Goal: Task Accomplishment & Management: Use online tool/utility

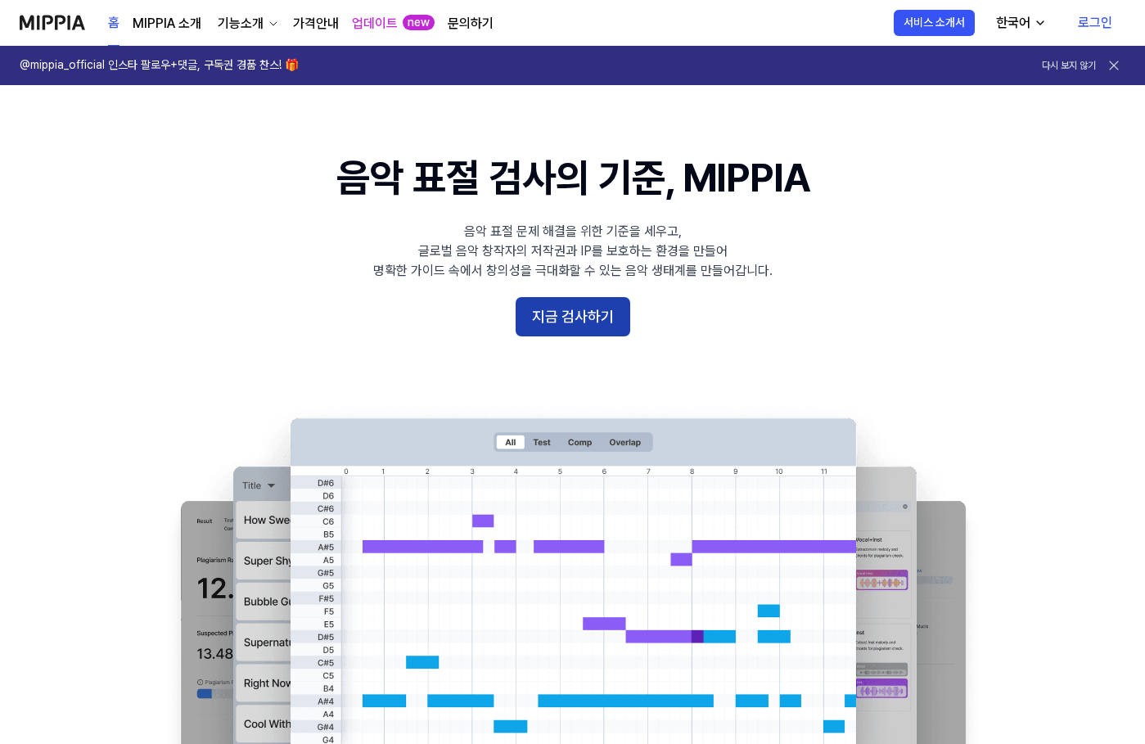
click at [534, 321] on button "지금 검사하기" at bounding box center [573, 316] width 115 height 39
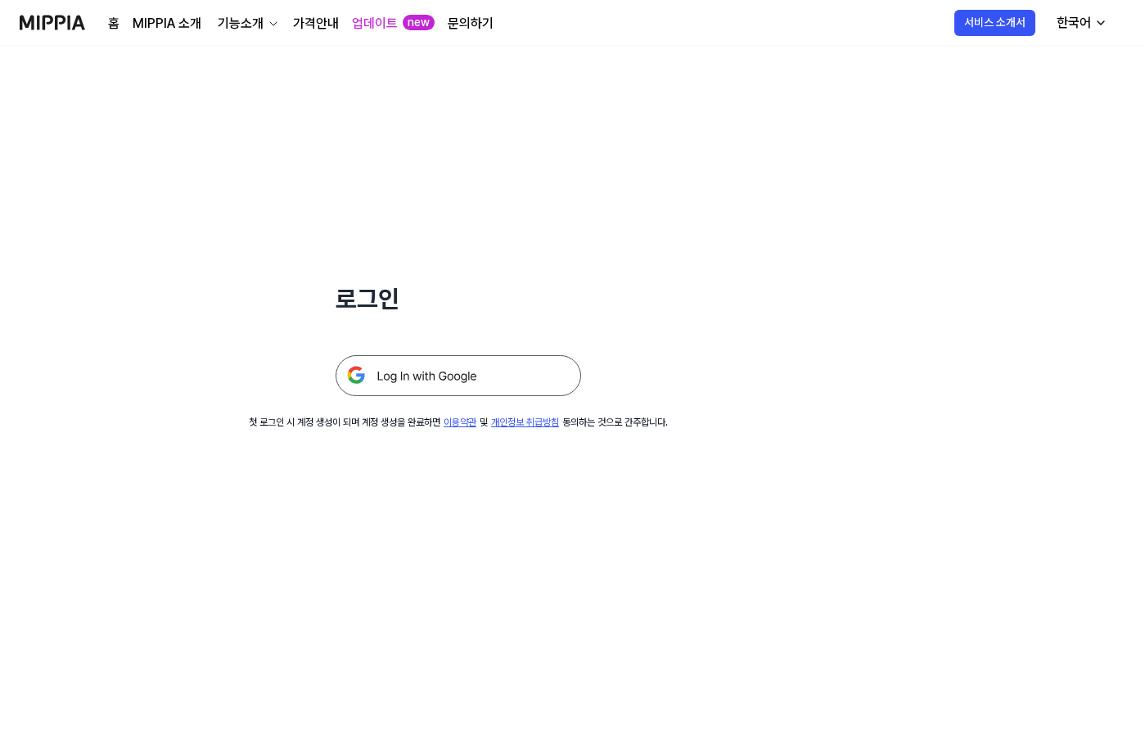
click at [472, 379] on img at bounding box center [459, 375] width 246 height 41
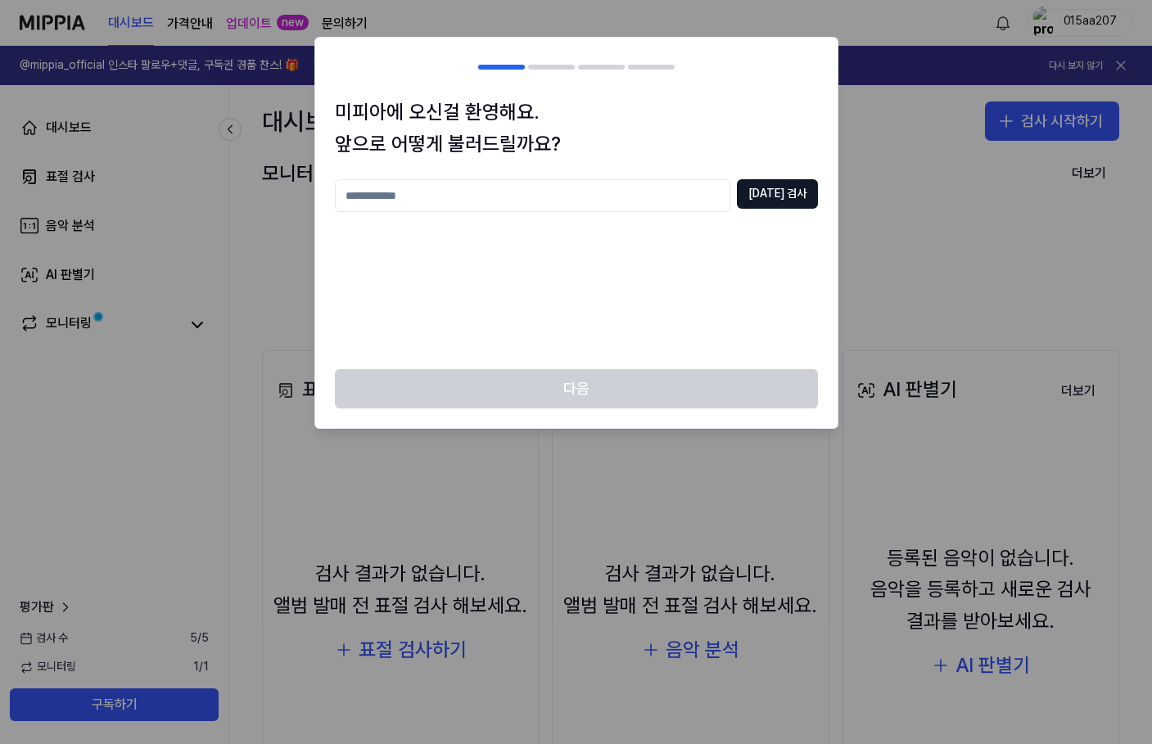
click at [556, 196] on input "text" at bounding box center [532, 195] width 395 height 33
type input "**"
click at [811, 191] on button "[DATE] 검사" at bounding box center [777, 193] width 81 height 29
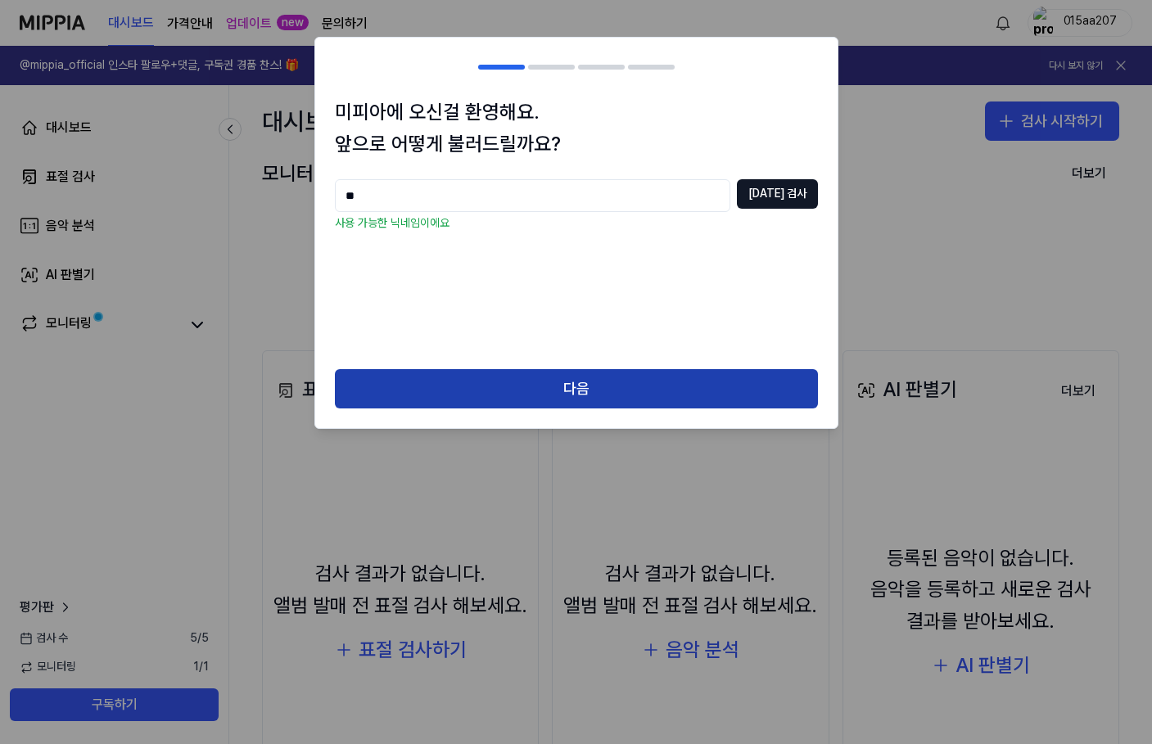
click at [590, 375] on button "다음" at bounding box center [576, 388] width 483 height 39
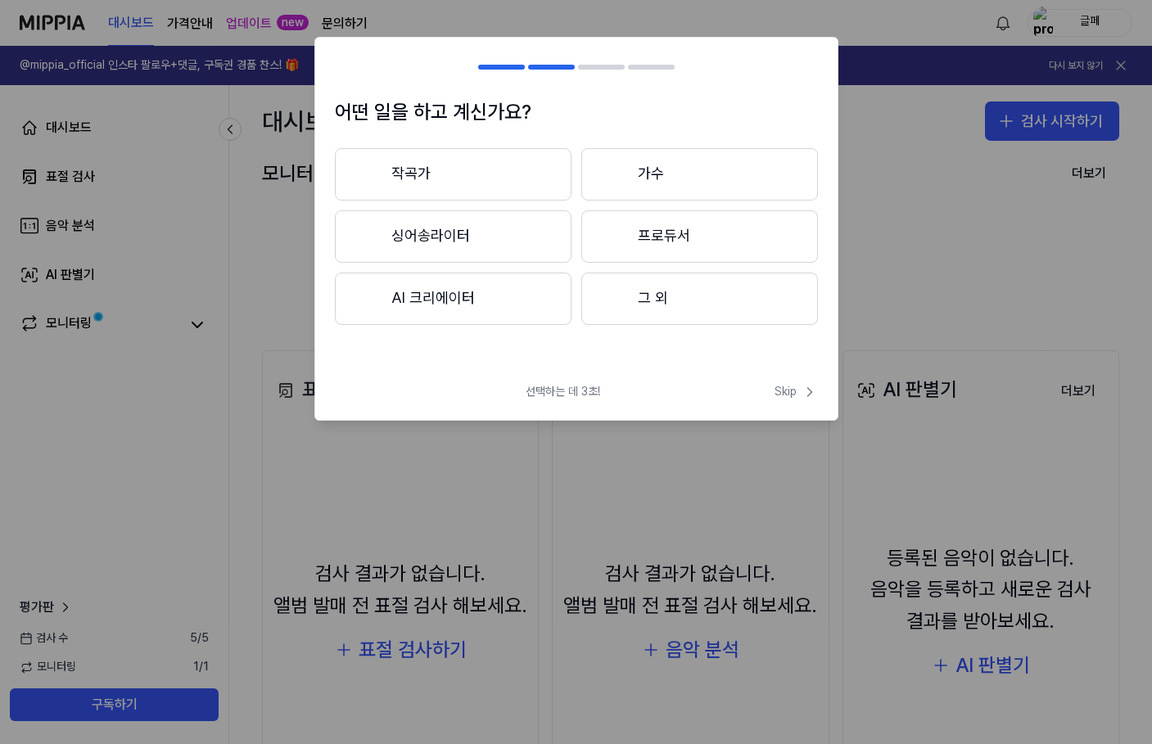
click at [505, 183] on button "작곡가" at bounding box center [453, 174] width 237 height 52
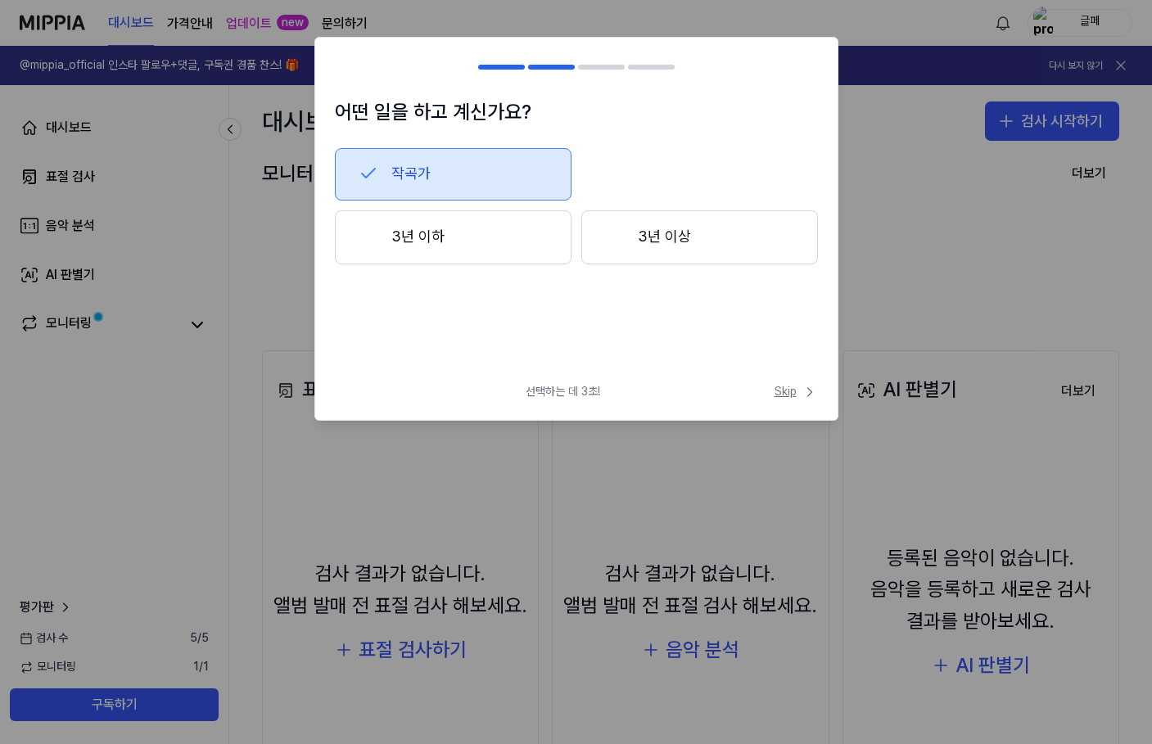
click at [781, 389] on span "Skip" at bounding box center [795, 392] width 43 height 16
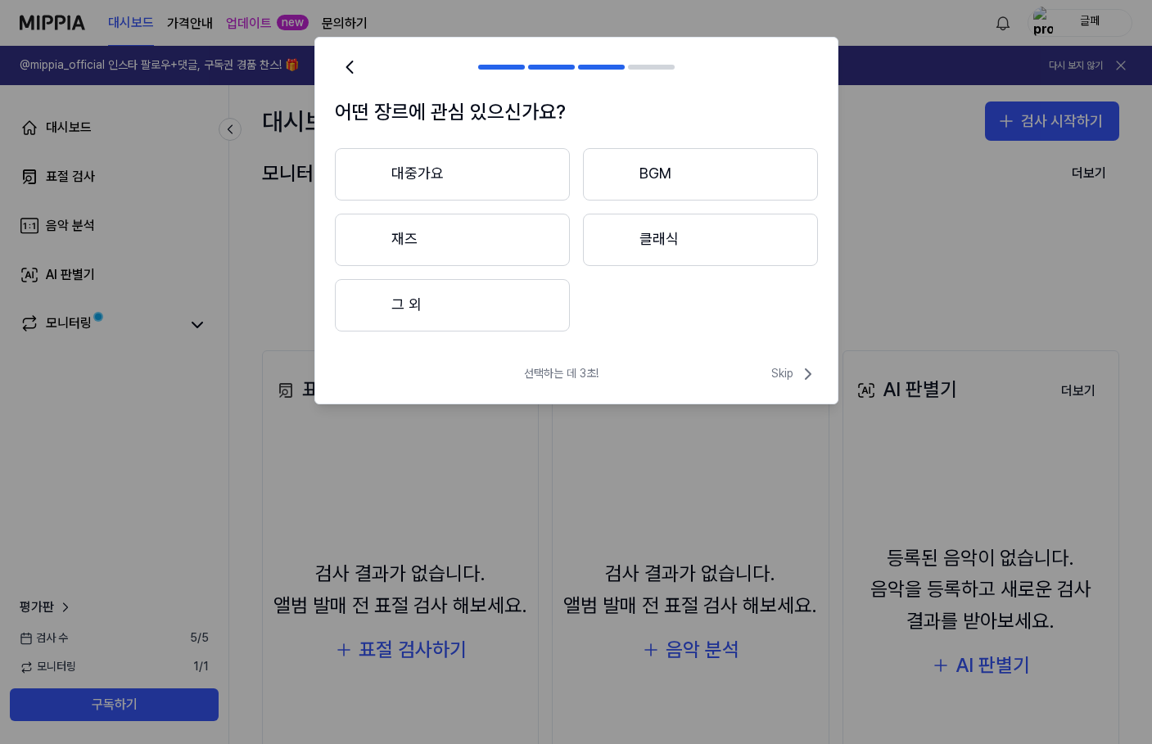
click at [430, 164] on button "대중가요" at bounding box center [452, 174] width 235 height 52
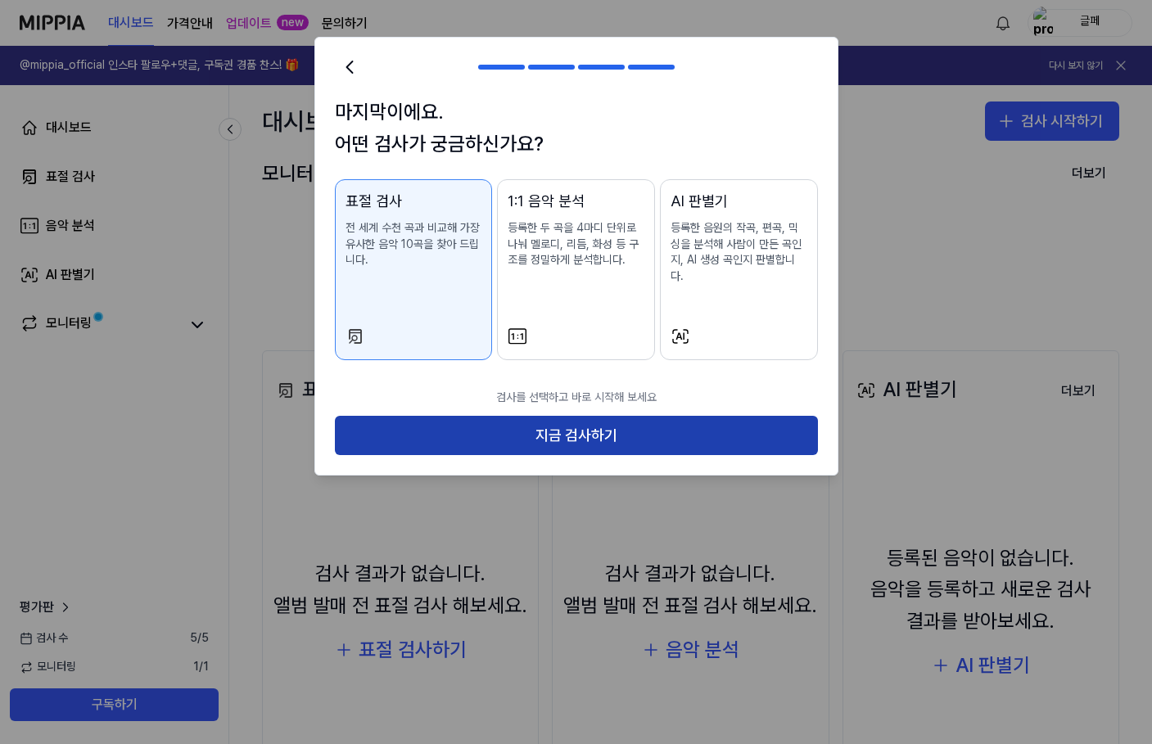
click at [551, 419] on button "지금 검사하기" at bounding box center [576, 435] width 483 height 39
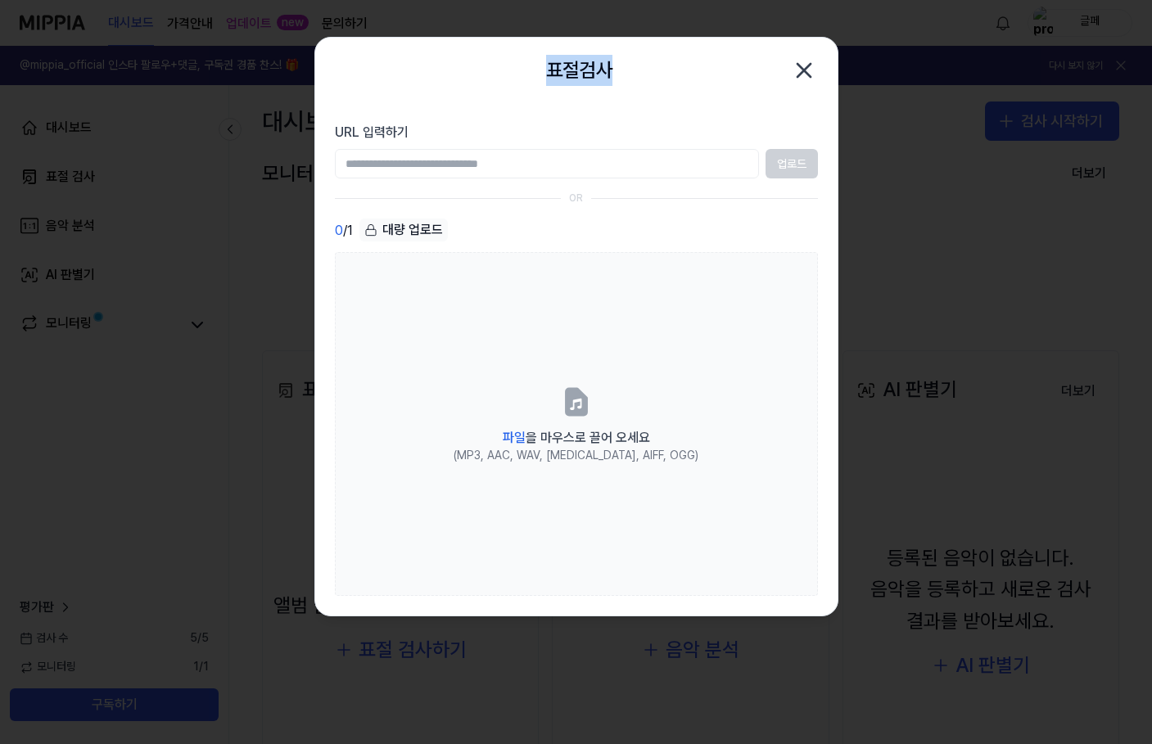
drag, startPoint x: 638, startPoint y: 64, endPoint x: 221, endPoint y: 43, distance: 417.1
click at [221, 43] on body "대시보드 가격안내 업데이트 new 문의하기 글페 @mippia_official 인스타 팔로우+댓글, 구독권 경품 찬스! 🎁 다시 보지 않기 대…" at bounding box center [576, 372] width 1152 height 744
click at [727, 50] on div "표절검사 닫기" at bounding box center [576, 70] width 522 height 65
click at [803, 73] on icon "button" at bounding box center [803, 70] width 13 height 13
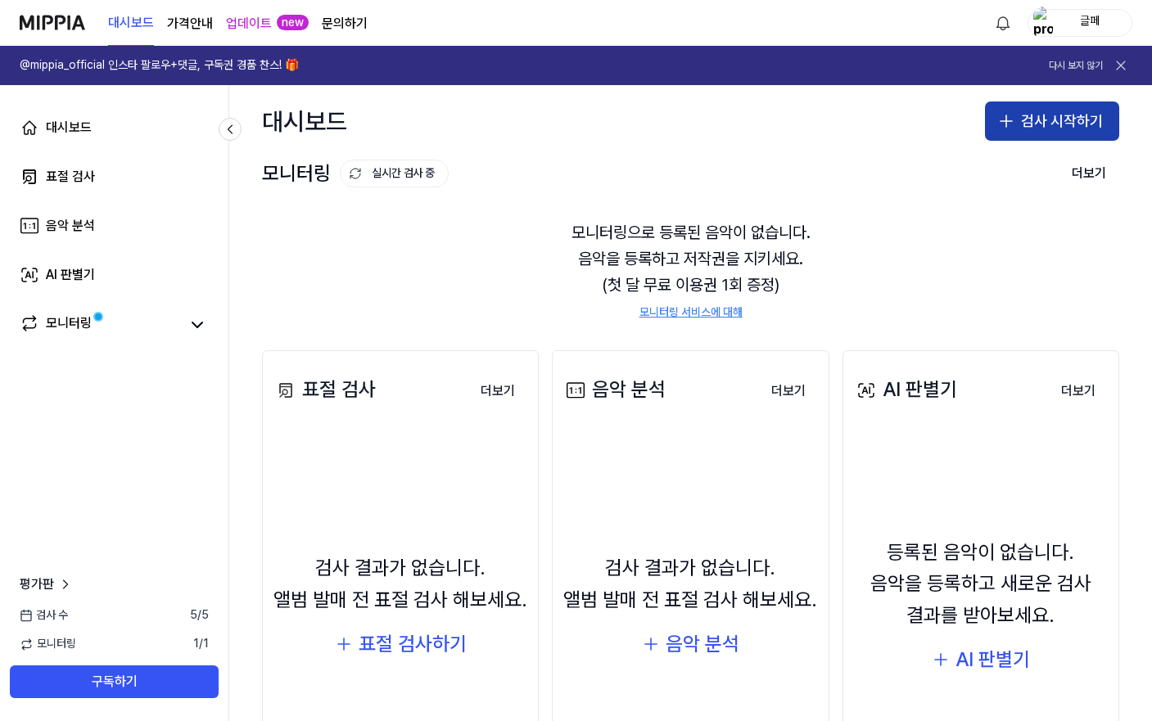
click at [1023, 110] on button "검사 시작하기" at bounding box center [1052, 120] width 134 height 39
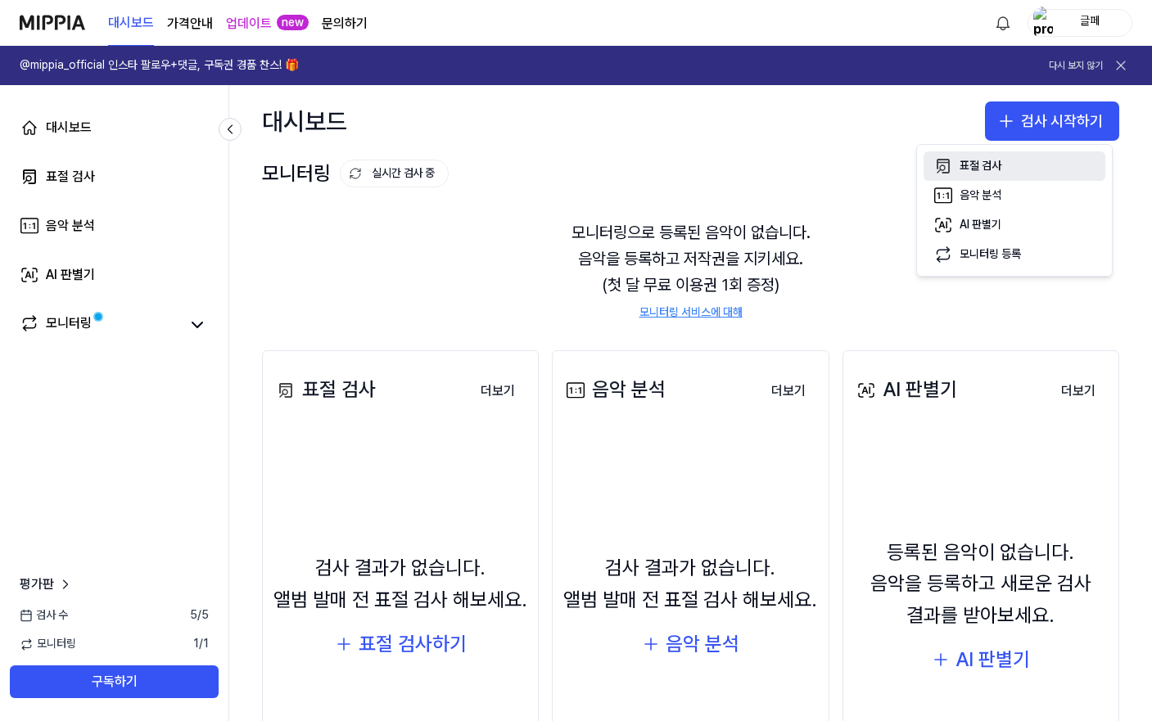
click at [990, 161] on div "표절 검사" at bounding box center [980, 166] width 42 height 16
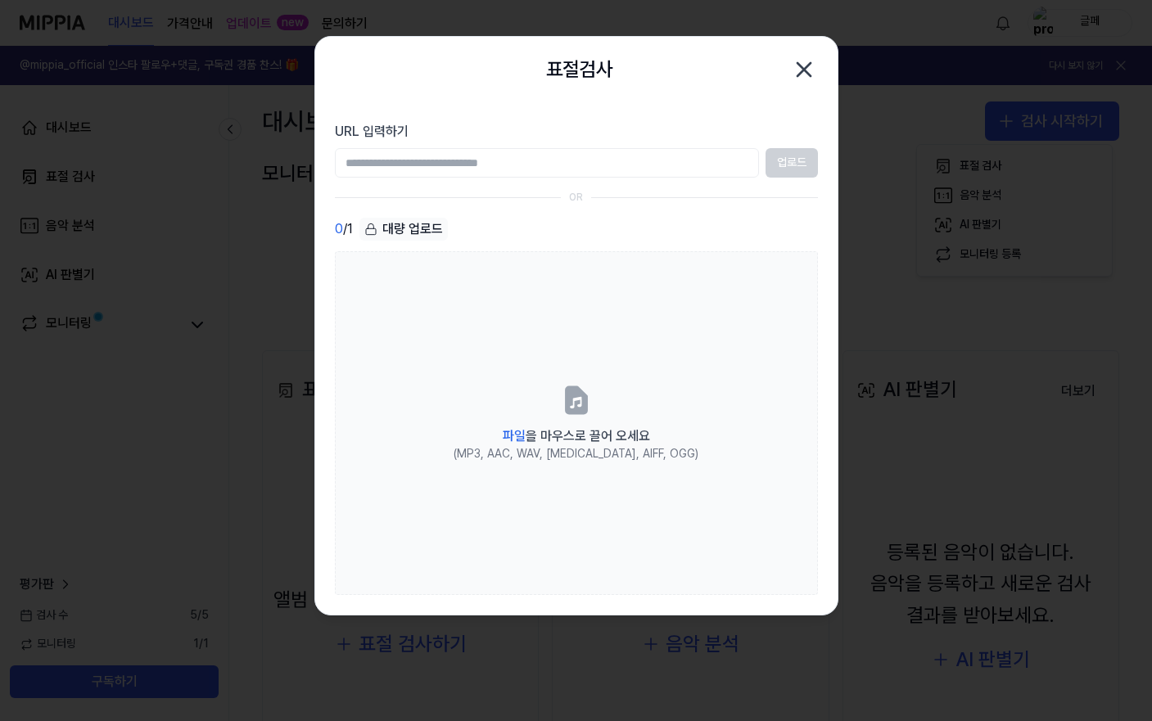
paste input "**********"
drag, startPoint x: 483, startPoint y: 163, endPoint x: 806, endPoint y: 164, distance: 323.3
click at [806, 164] on div "**********" at bounding box center [576, 162] width 483 height 29
type input "**********"
click at [806, 164] on button "업로드" at bounding box center [791, 162] width 52 height 29
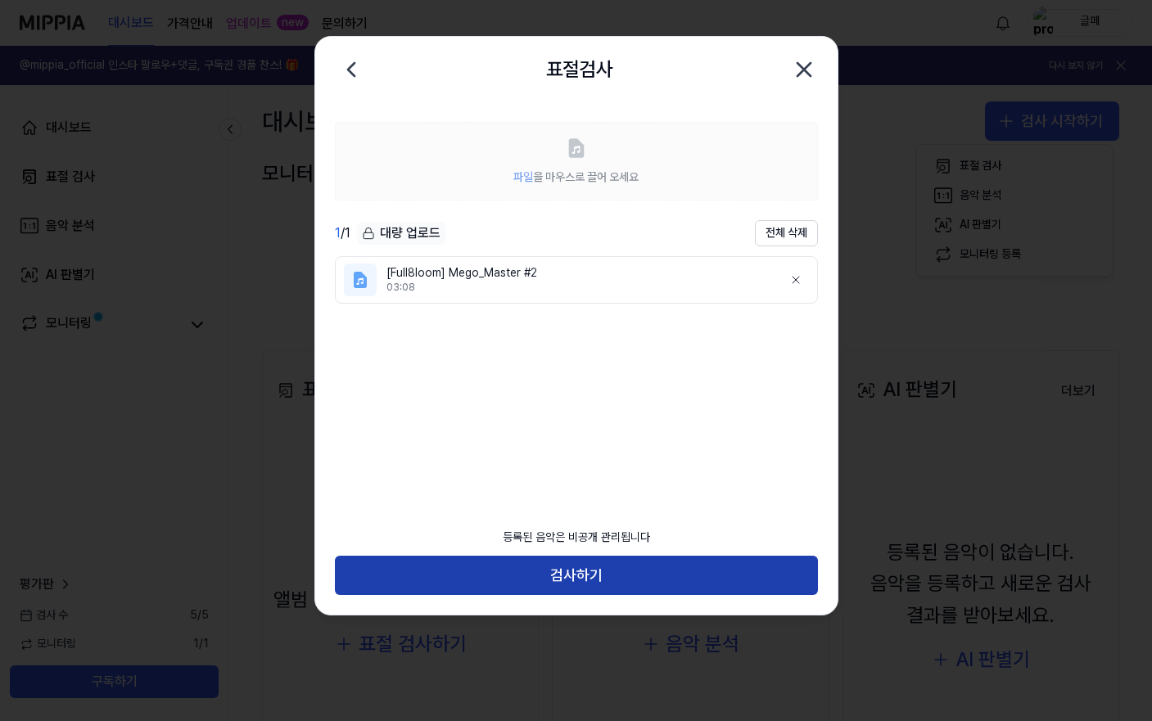
click at [616, 572] on button "검사하기" at bounding box center [576, 575] width 483 height 39
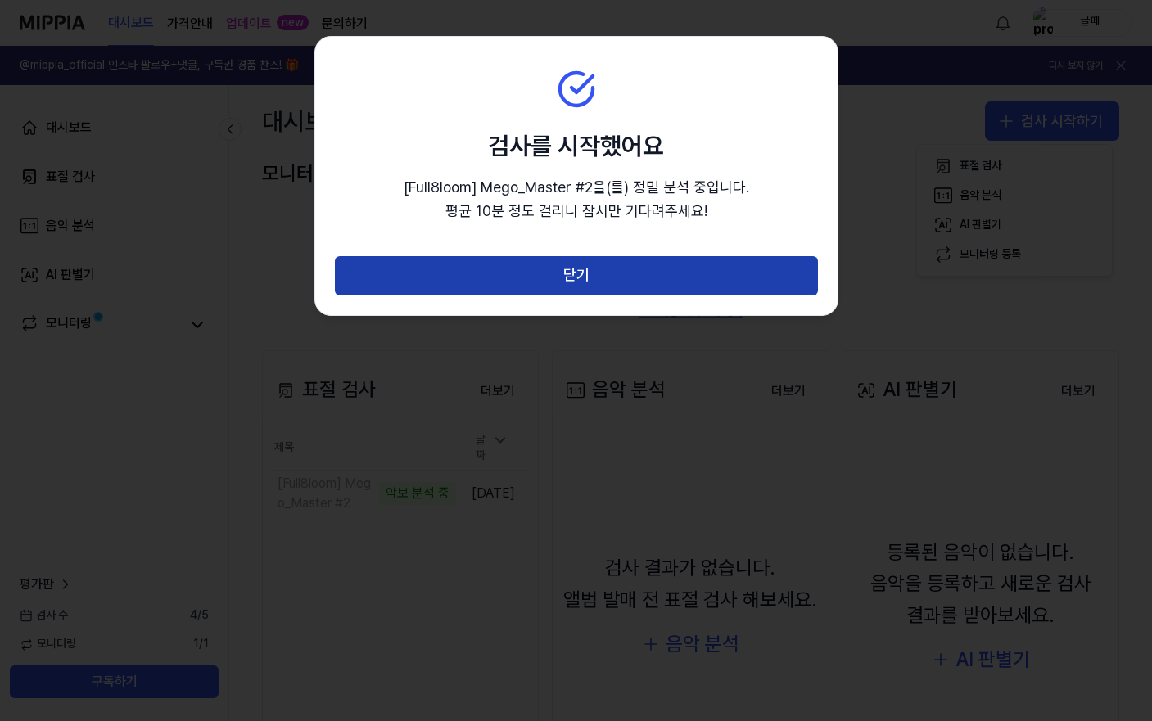
click at [595, 290] on button "닫기" at bounding box center [576, 275] width 483 height 39
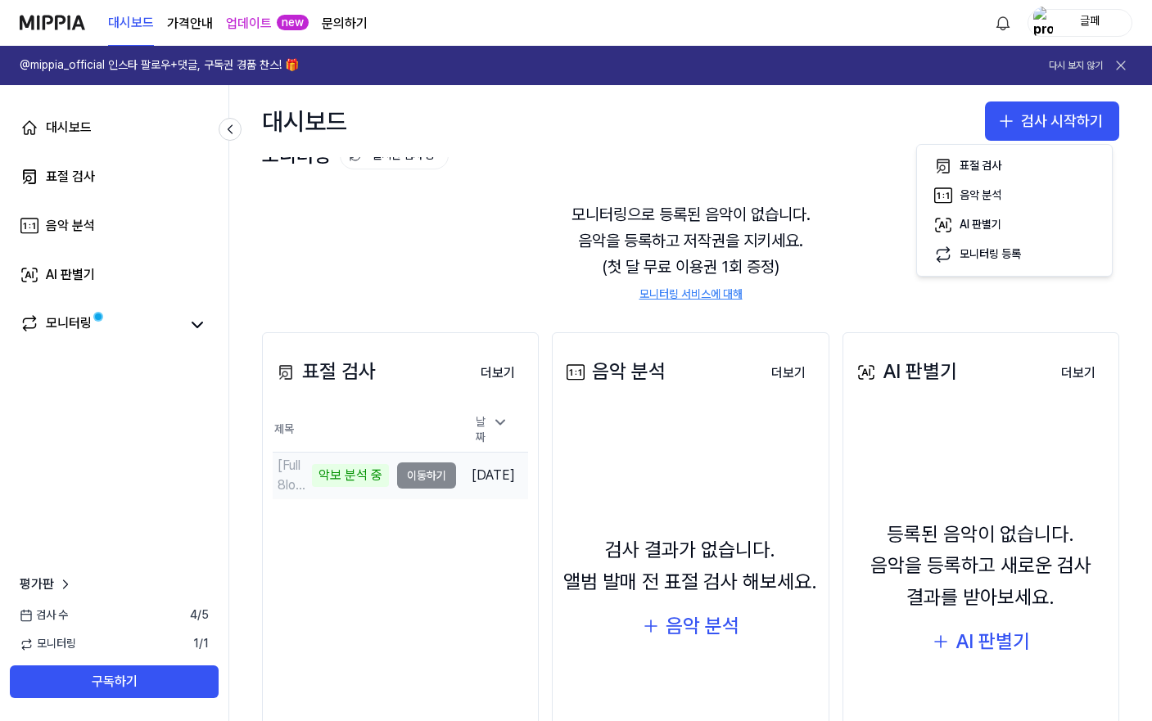
scroll to position [24, 0]
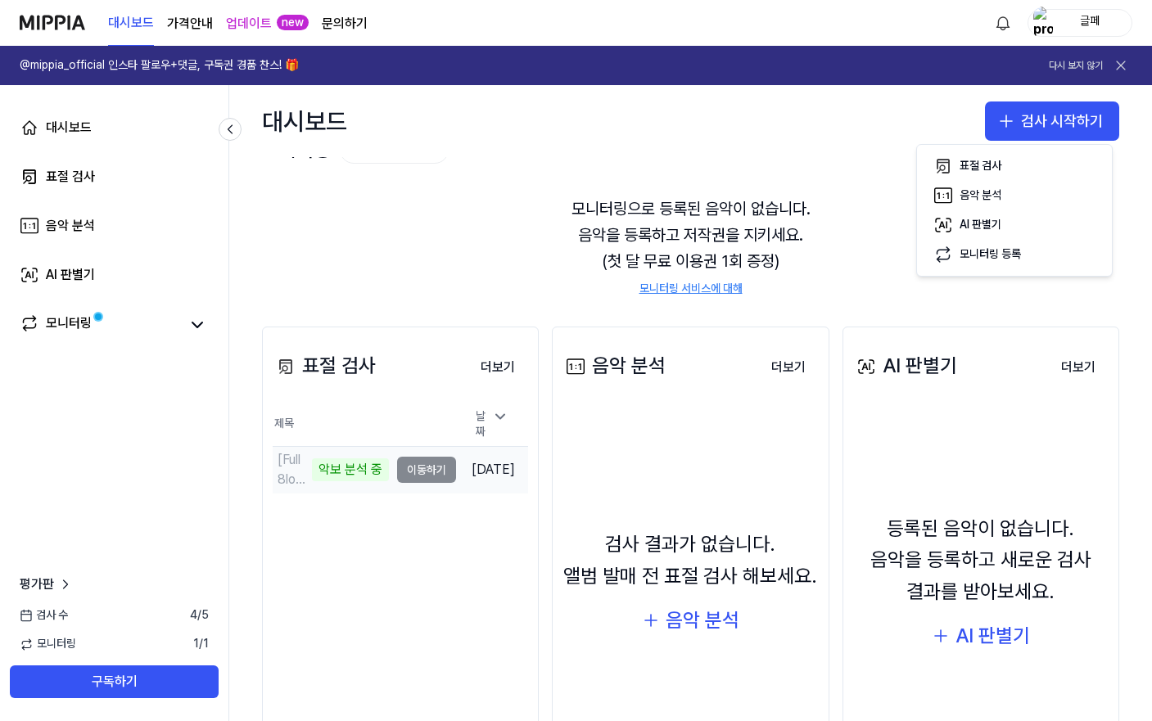
click at [402, 469] on td "[Full8loom] Mego_Master #2 악보 분석 중 이동하기" at bounding box center [364, 470] width 183 height 46
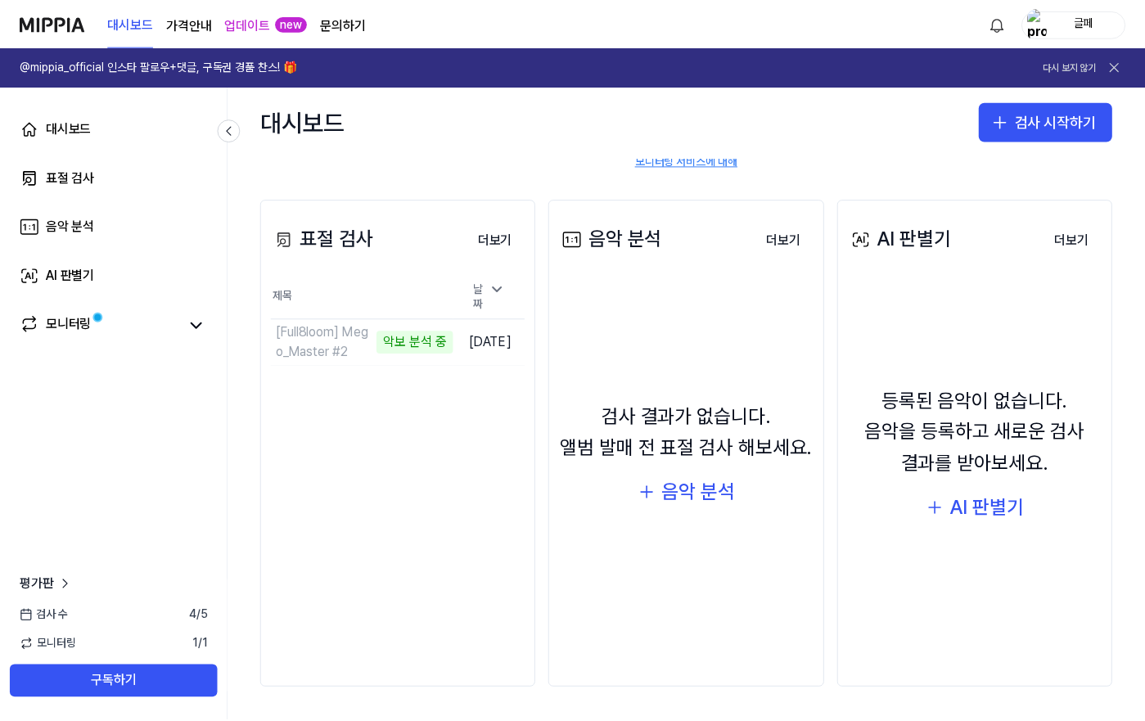
scroll to position [151, 0]
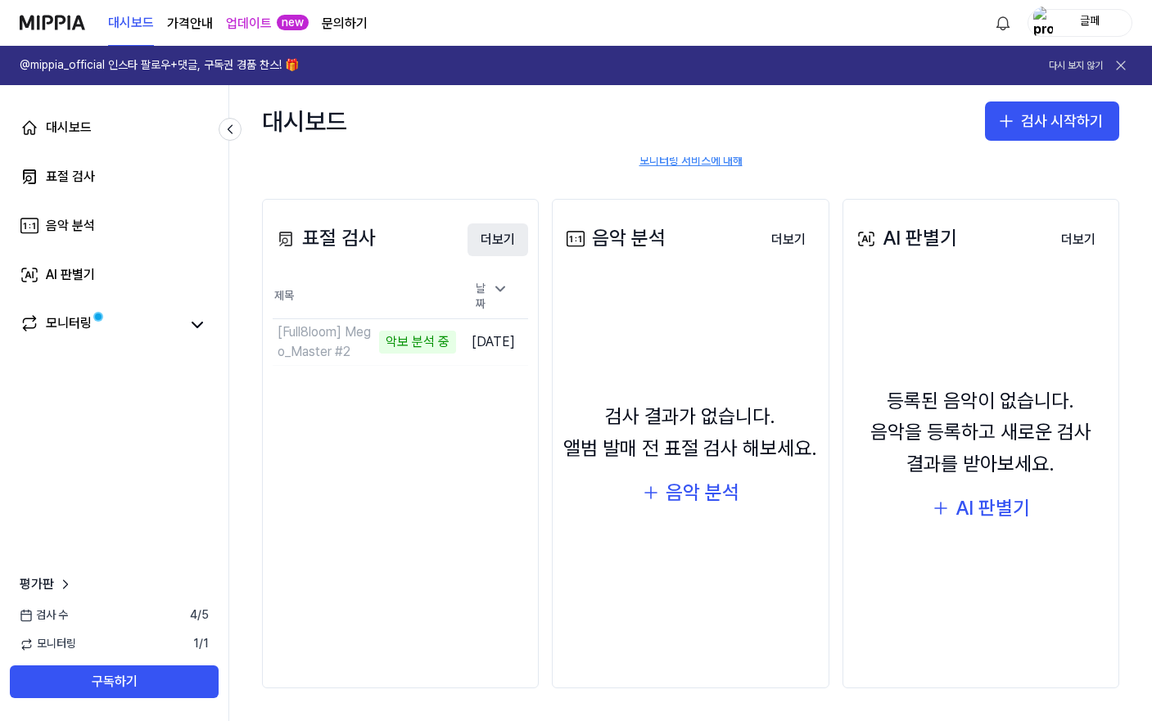
click at [507, 242] on button "더보기" at bounding box center [497, 239] width 61 height 33
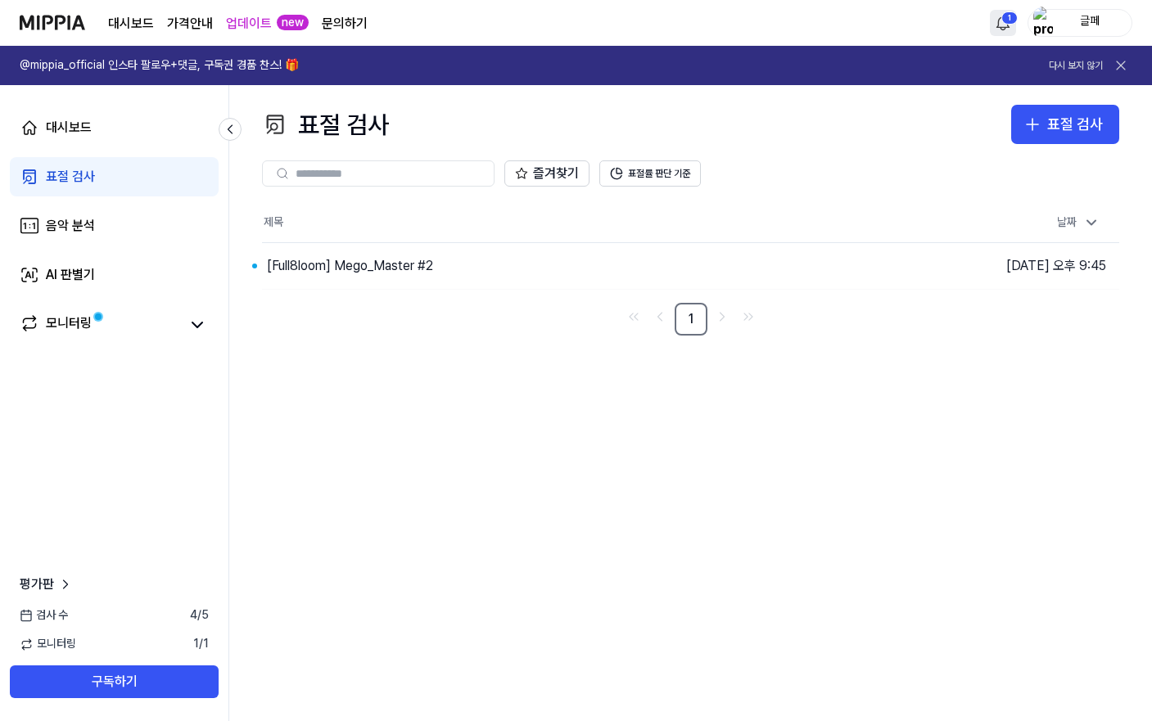
click at [1008, 26] on html "대시보드 가격안내 업데이트 new 문의하기 1 글페 @mippia_official 인스타 팔로우+댓글, 구독권 경품 찬스! 🎁 다시 보지 않기…" at bounding box center [576, 360] width 1152 height 721
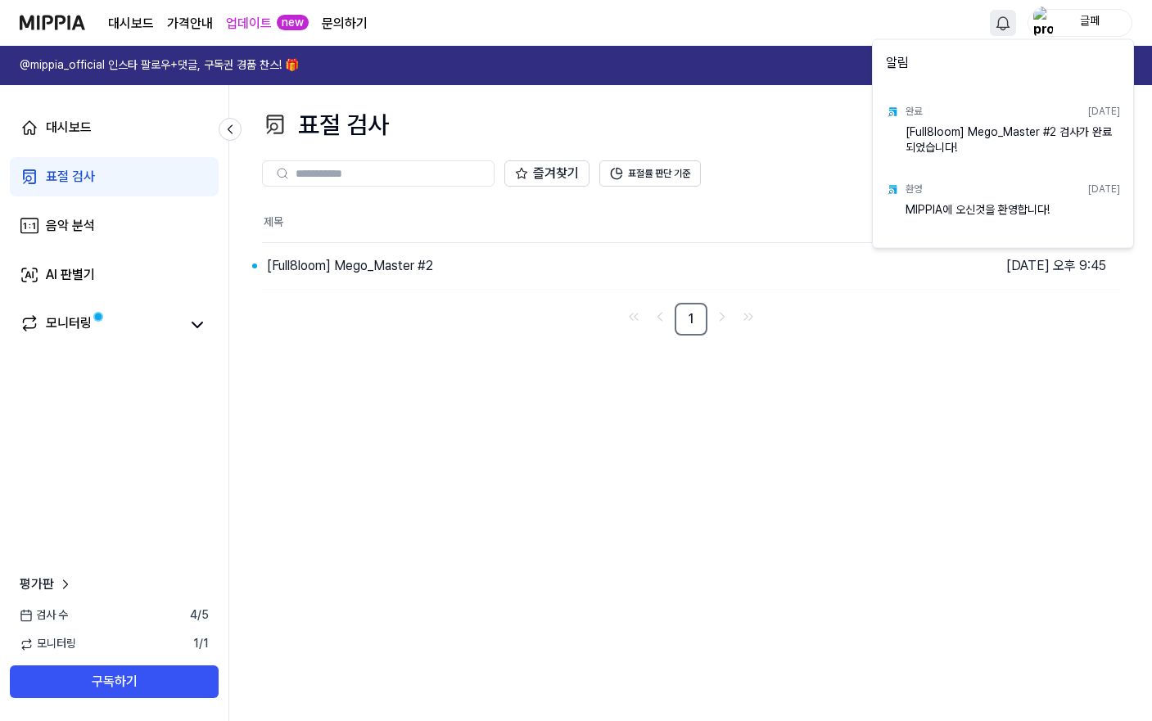
click at [1012, 130] on div "[Full8loom] Mego_Master #2 검사가 완료되었습니다!" at bounding box center [1012, 140] width 214 height 33
click at [556, 385] on html "대시보드 가격안내 업데이트 new 문의하기 글페 @mippia_official 인스타 팔로우+댓글, 구독권 경품 찬스! 🎁 다시 보지 않기 대…" at bounding box center [576, 360] width 1152 height 721
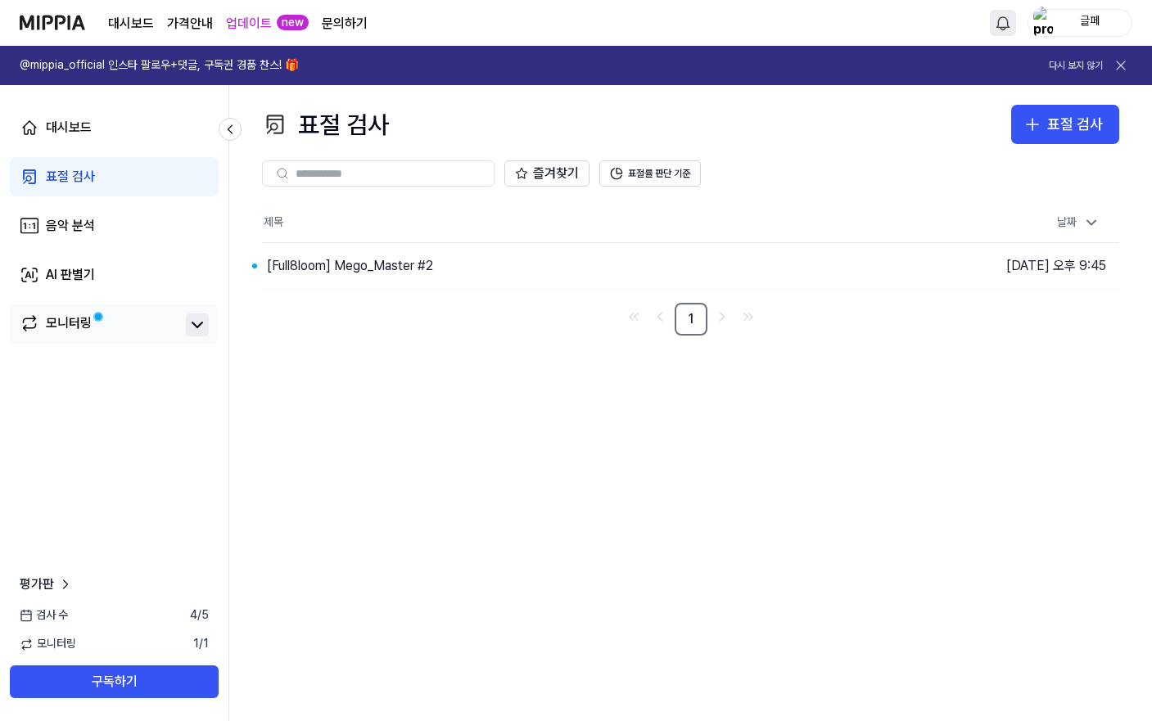
click at [203, 323] on icon at bounding box center [197, 325] width 20 height 20
click at [348, 376] on div "표절 검사 표절 검사 표절 검사 음악 분석 AI 판별기 즐겨찾기 표절률 판단 기준 제목 날짜 [Full8loom] Mego_Master #2 …" at bounding box center [690, 403] width 922 height 636
click at [796, 272] on button "이동하기" at bounding box center [802, 266] width 59 height 26
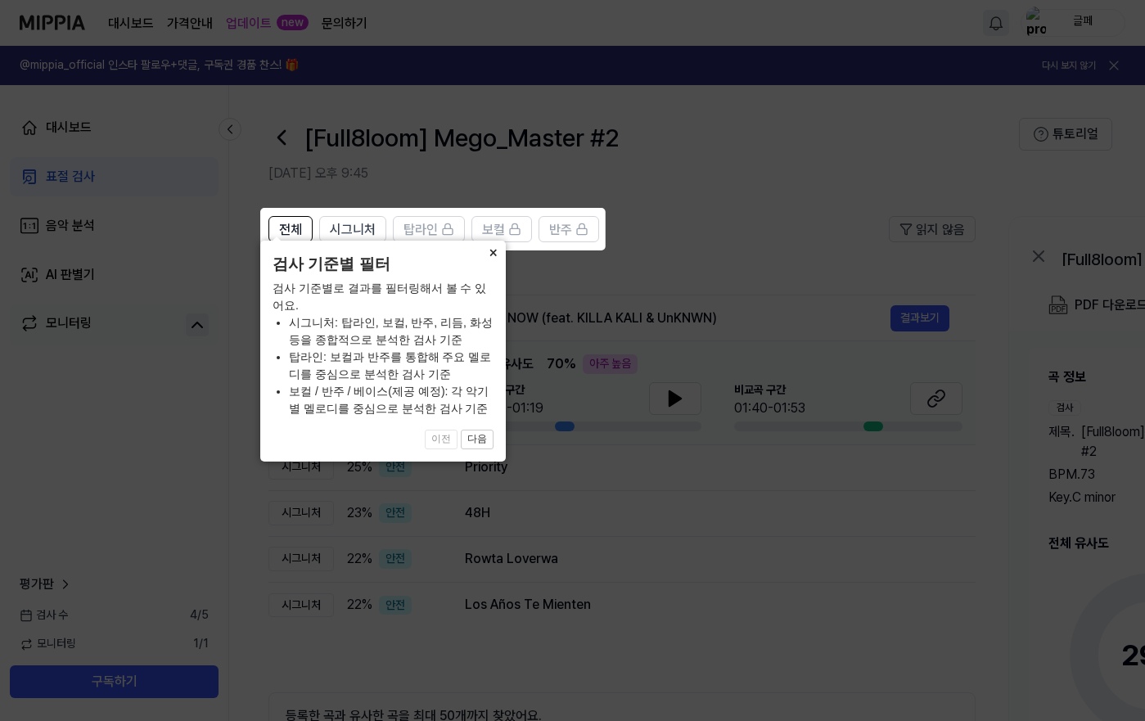
click at [491, 264] on button "×" at bounding box center [493, 252] width 26 height 23
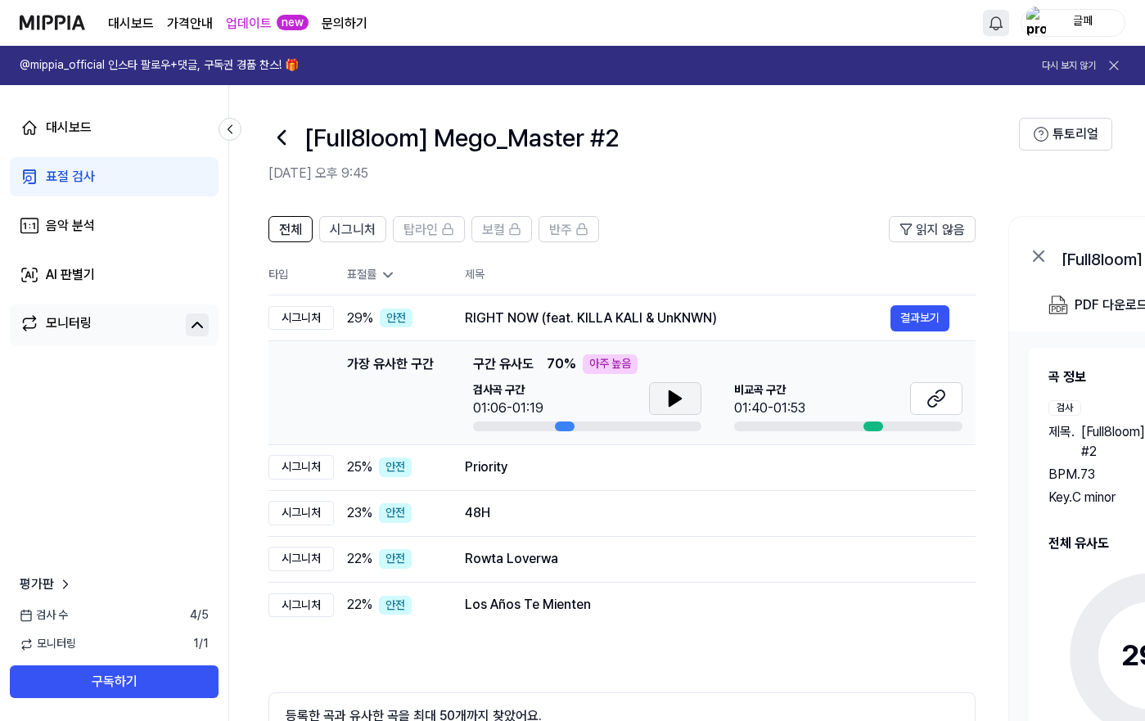
click at [679, 404] on icon at bounding box center [675, 399] width 20 height 20
drag, startPoint x: 465, startPoint y: 318, endPoint x: 683, endPoint y: 325, distance: 218.7
click at [683, 325] on div "RIGHT NOW (feat. KILLA KALI & UnKNWN)" at bounding box center [678, 319] width 426 height 20
click at [674, 399] on icon at bounding box center [675, 398] width 11 height 15
drag, startPoint x: 567, startPoint y: 422, endPoint x: 594, endPoint y: 429, distance: 27.8
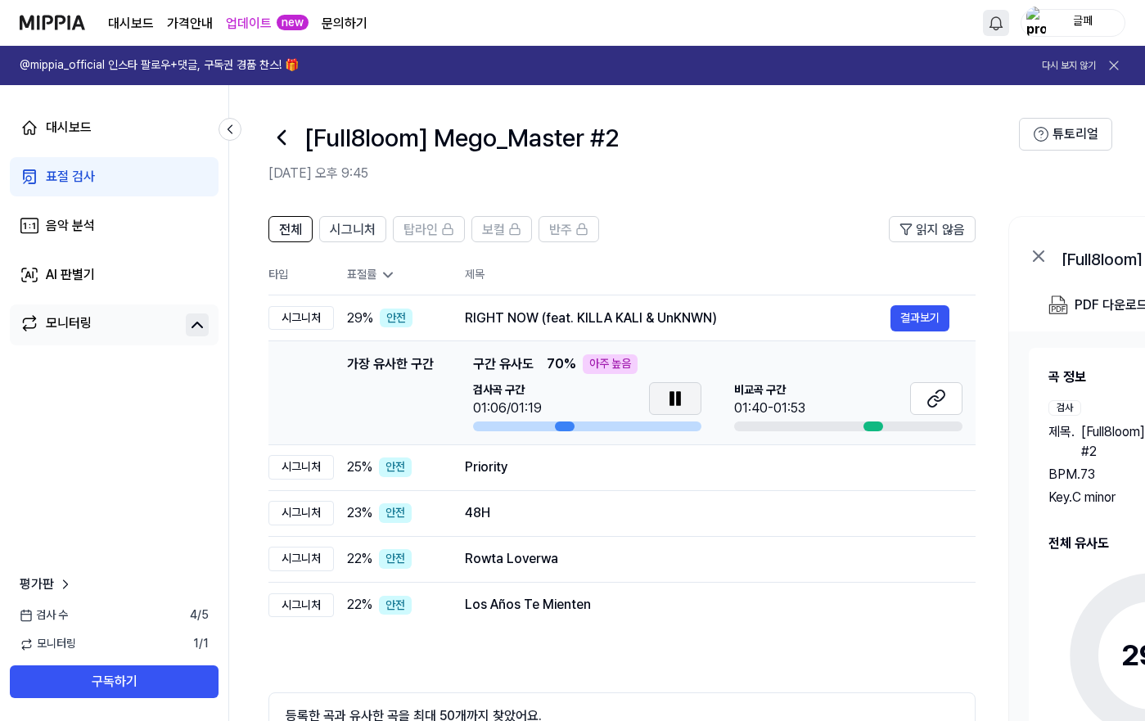
click at [594, 429] on div at bounding box center [587, 427] width 228 height 10
click at [932, 407] on icon at bounding box center [933, 401] width 10 height 11
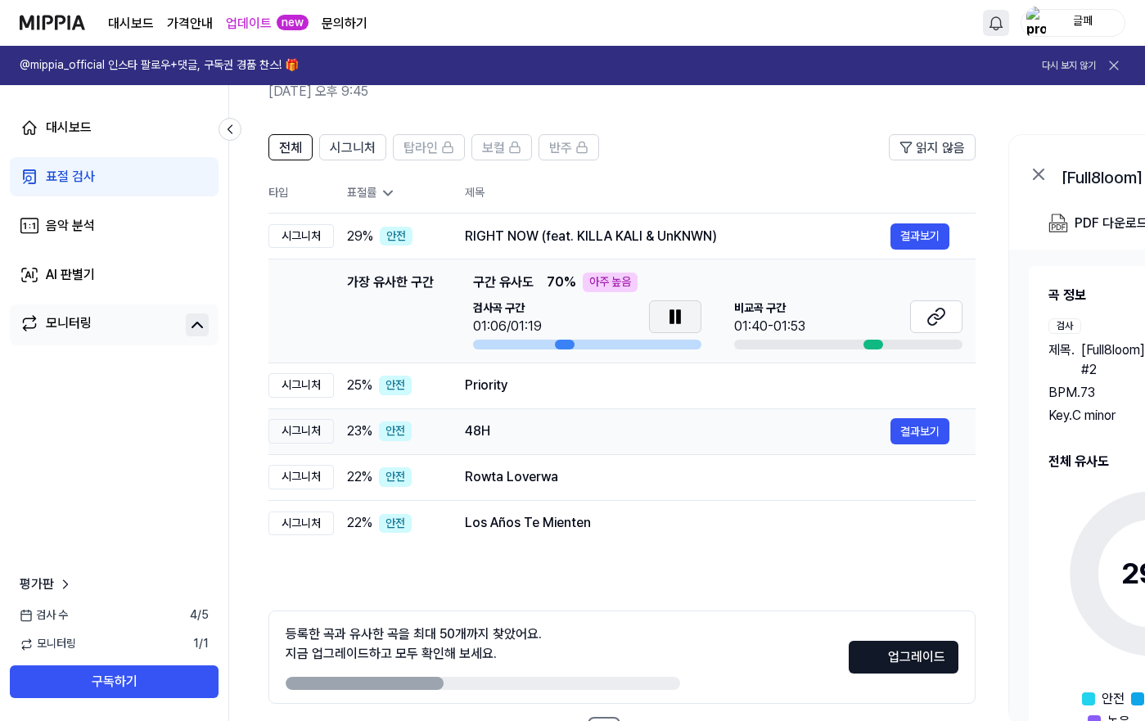
scroll to position [87, 0]
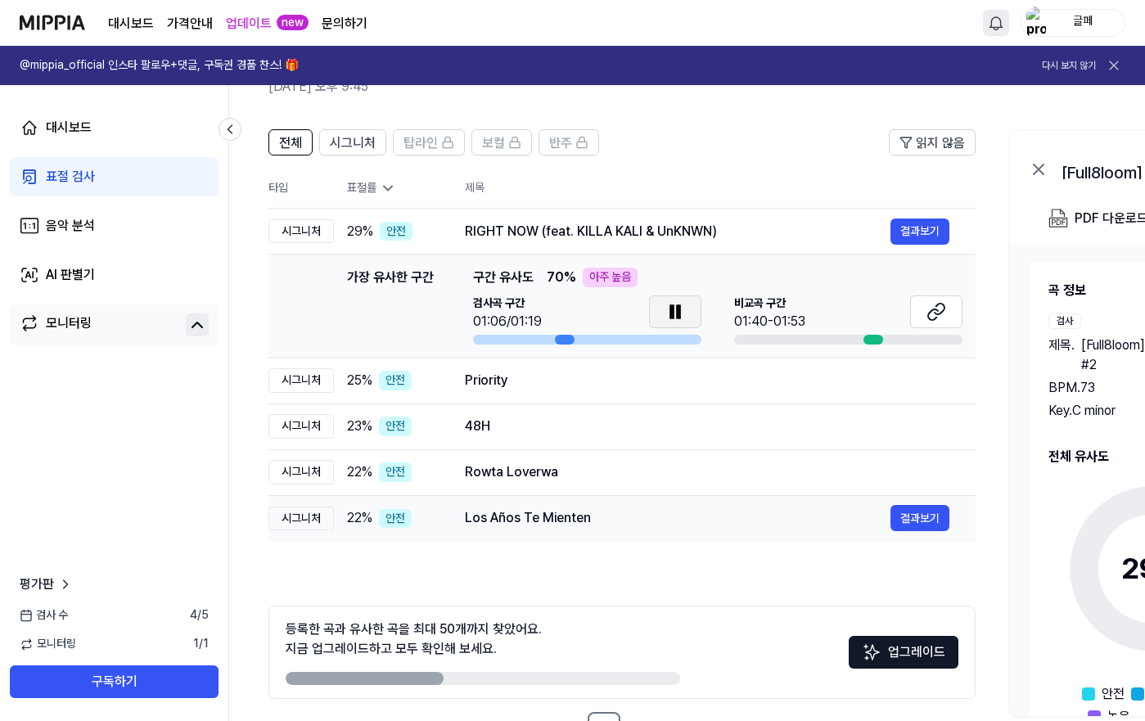
click at [736, 508] on div "Los Años Te Mienten" at bounding box center [678, 518] width 426 height 20
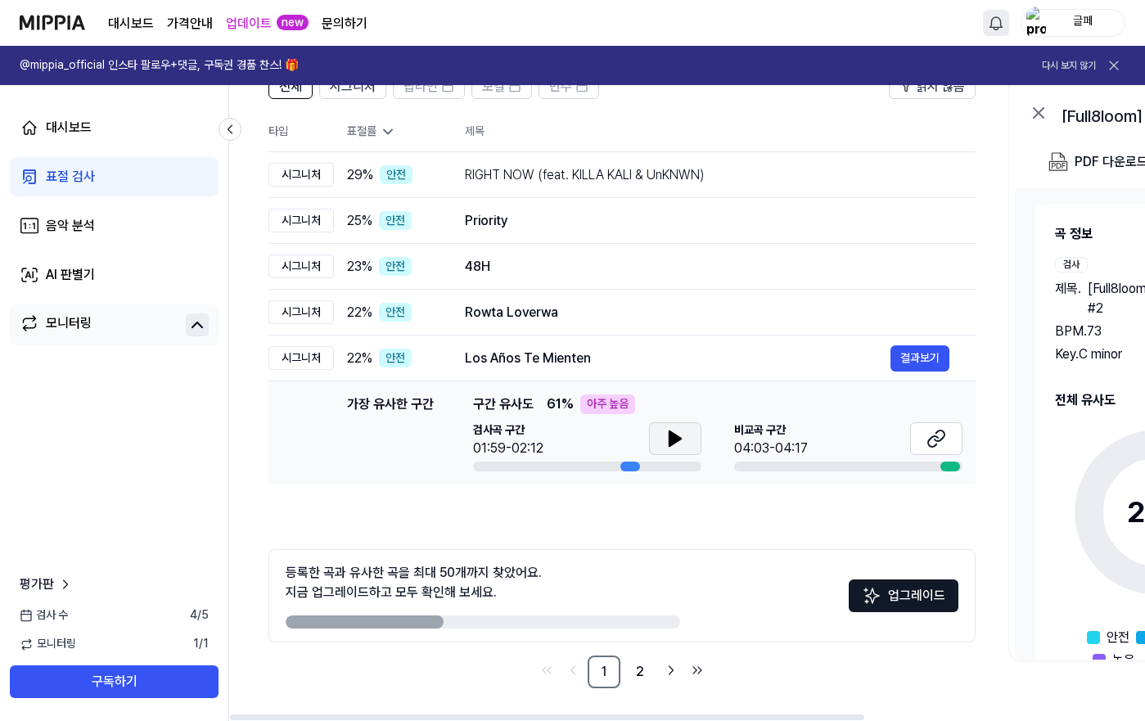
scroll to position [143, 0]
click at [906, 598] on button "업그레이드" at bounding box center [904, 595] width 110 height 33
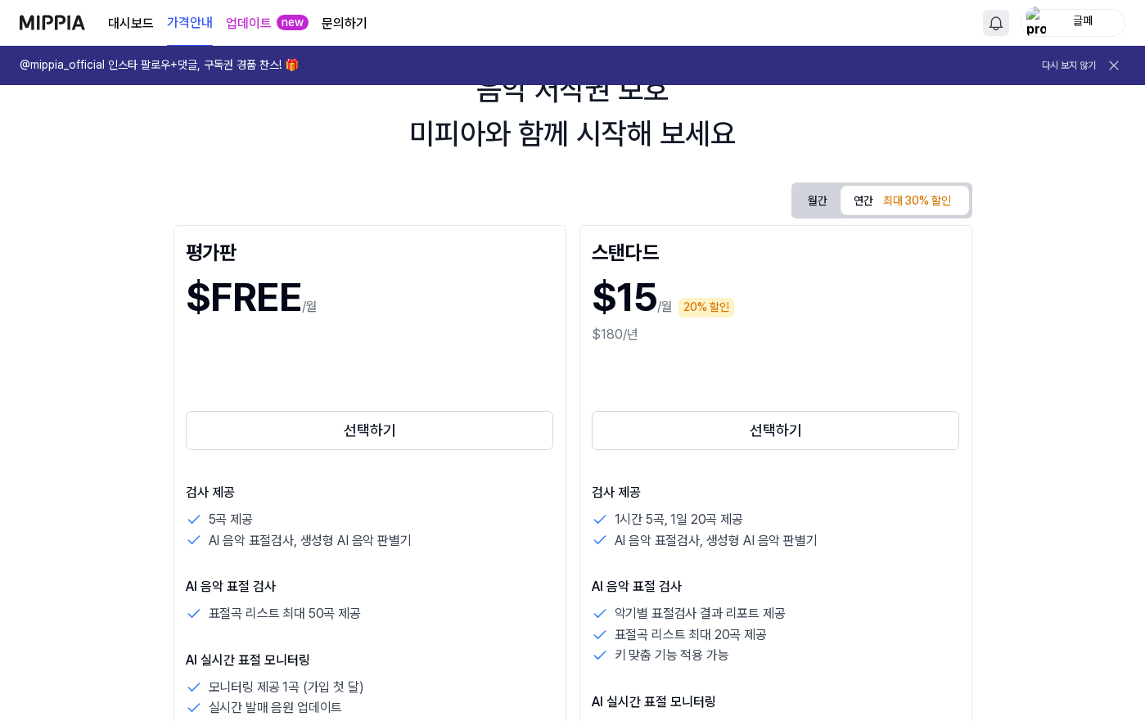
scroll to position [83, 0]
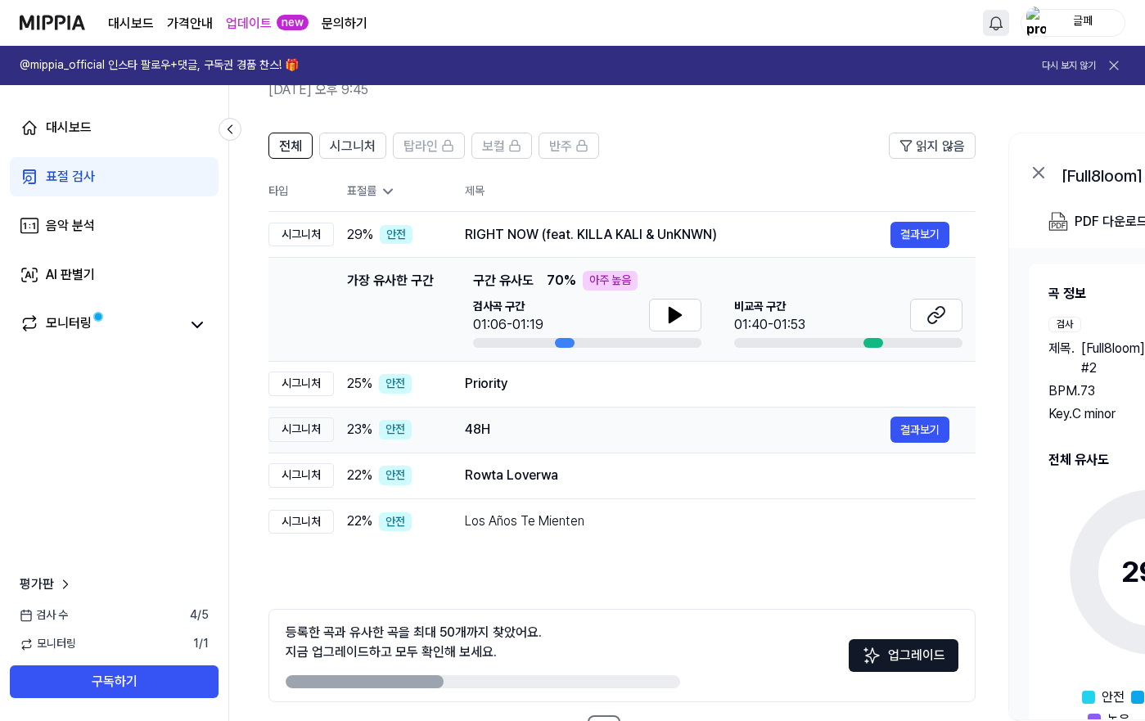
scroll to position [143, 0]
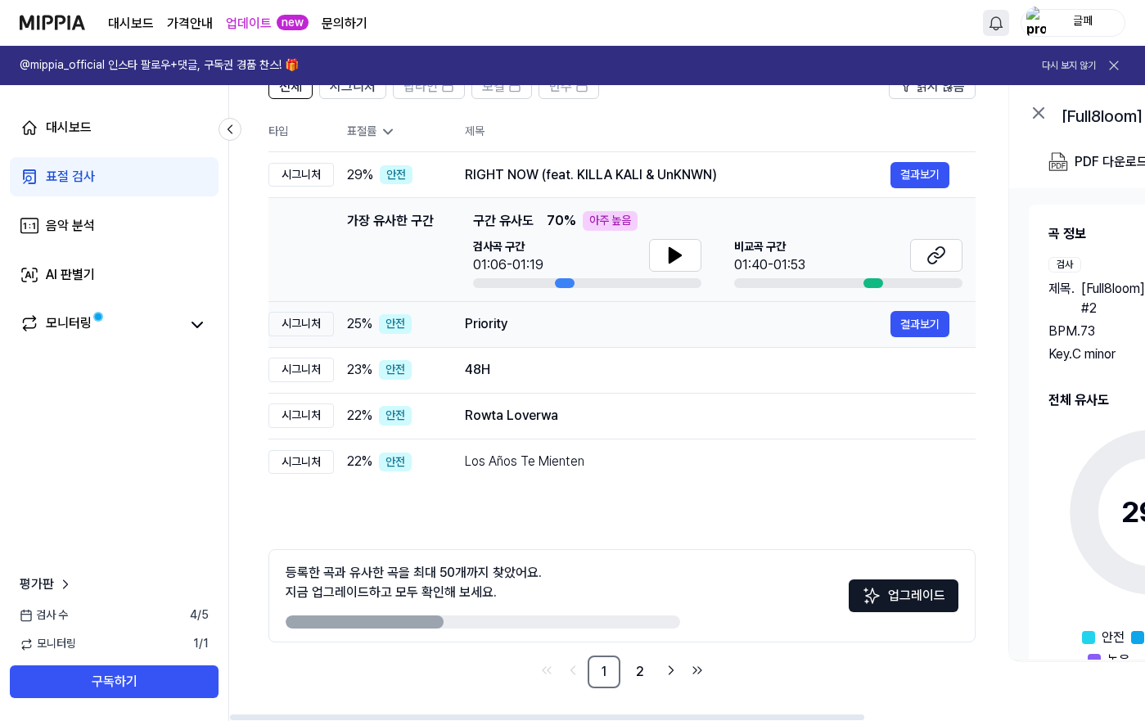
click at [675, 330] on div "Priority" at bounding box center [678, 324] width 426 height 20
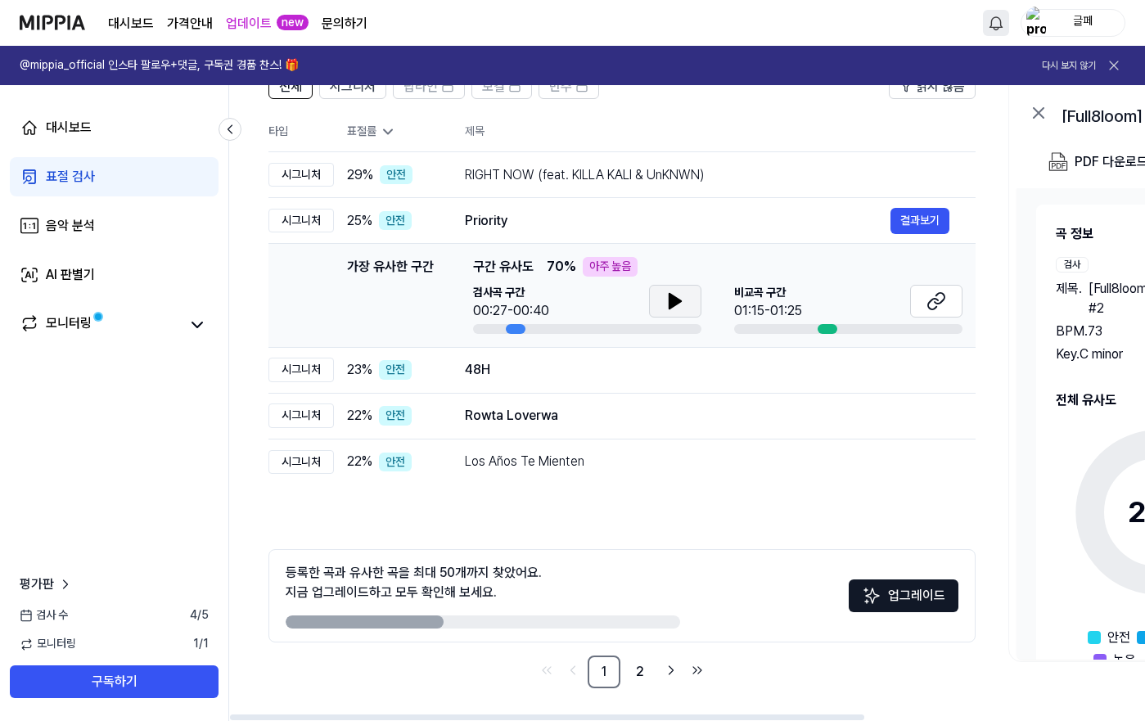
click at [678, 314] on button at bounding box center [675, 301] width 52 height 33
click at [940, 311] on button at bounding box center [936, 301] width 52 height 33
click at [298, 11] on div "업데이트 new" at bounding box center [267, 22] width 83 height 45
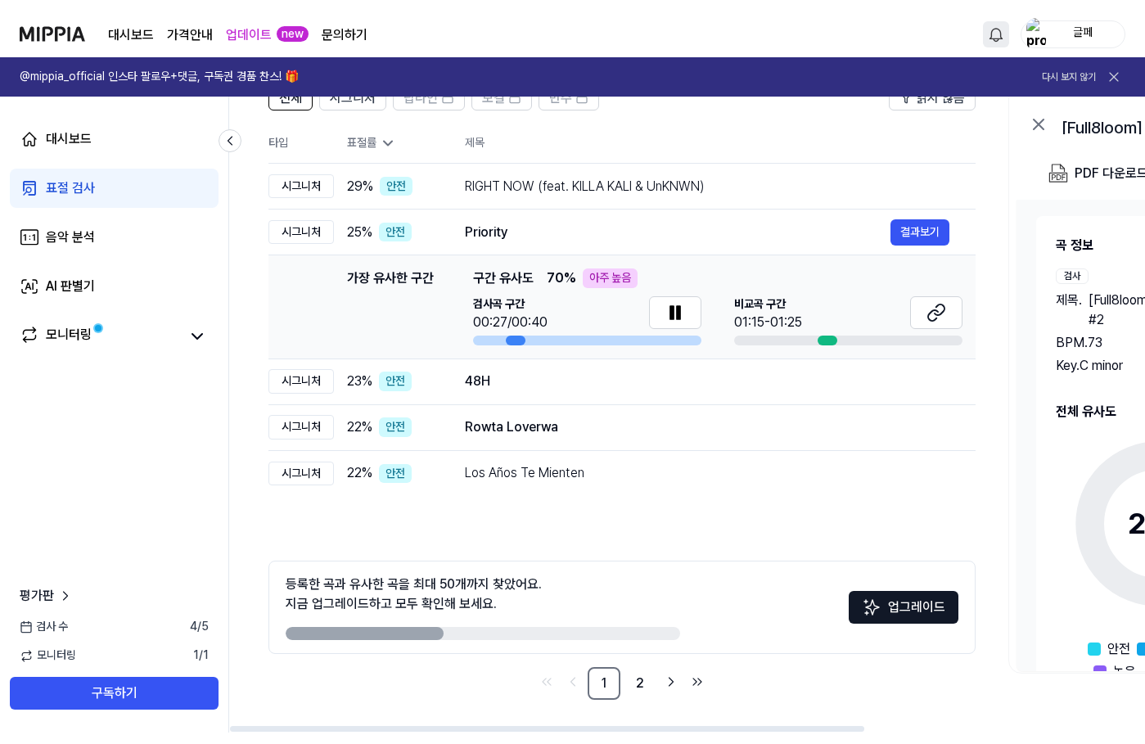
scroll to position [120, 0]
